Goal: Task Accomplishment & Management: Manage account settings

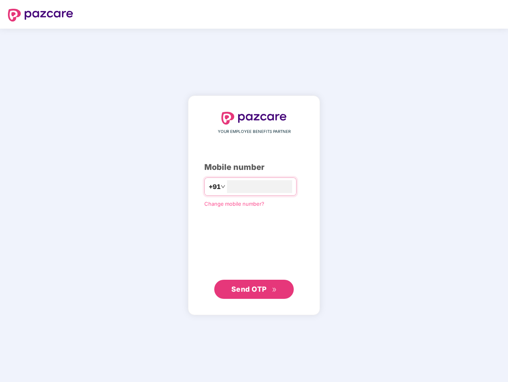
click at [254, 191] on input "number" at bounding box center [259, 186] width 65 height 13
click at [41, 15] on img at bounding box center [40, 15] width 65 height 13
click at [208, 186] on span "+91" at bounding box center [214, 187] width 12 height 10
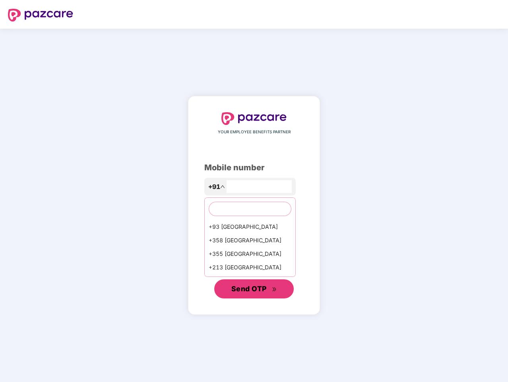
click at [254, 289] on span "Send OTP" at bounding box center [248, 288] width 35 height 8
